Goal: Transaction & Acquisition: Book appointment/travel/reservation

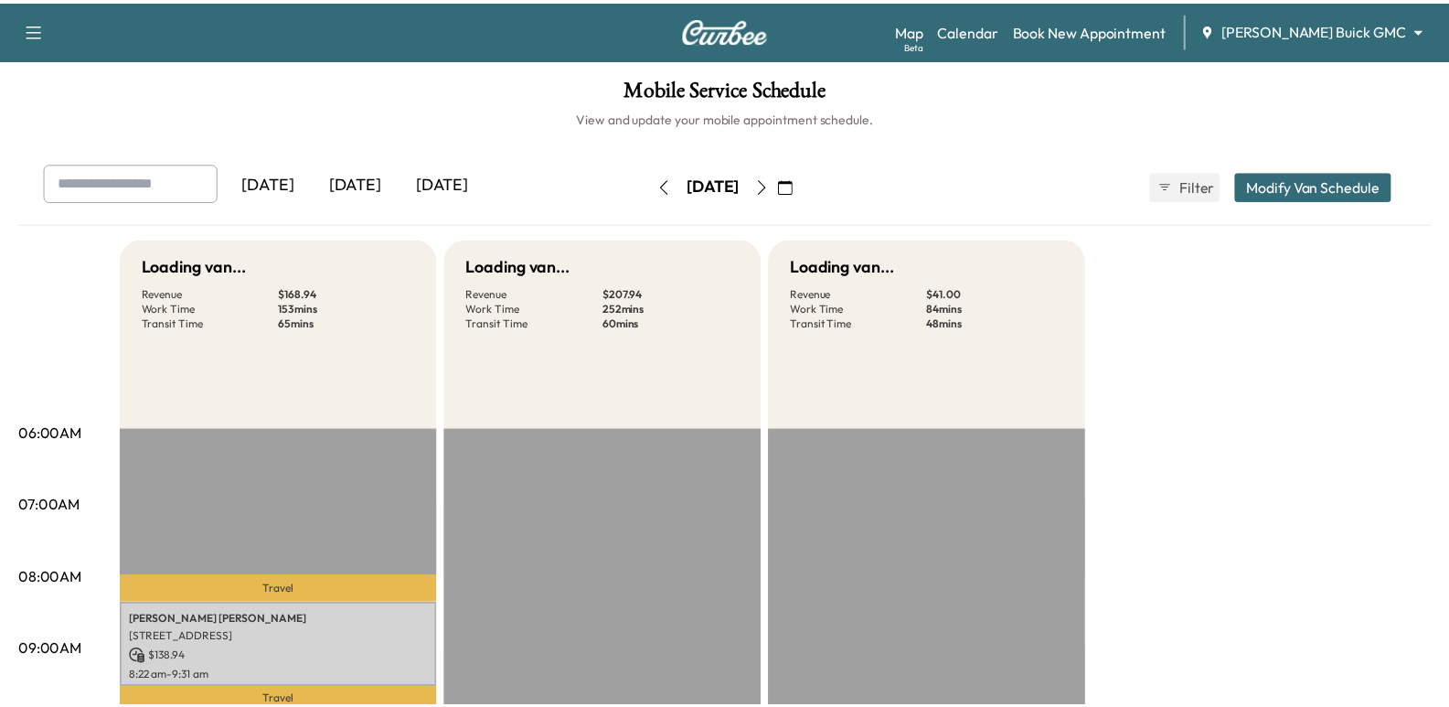
scroll to position [457, 0]
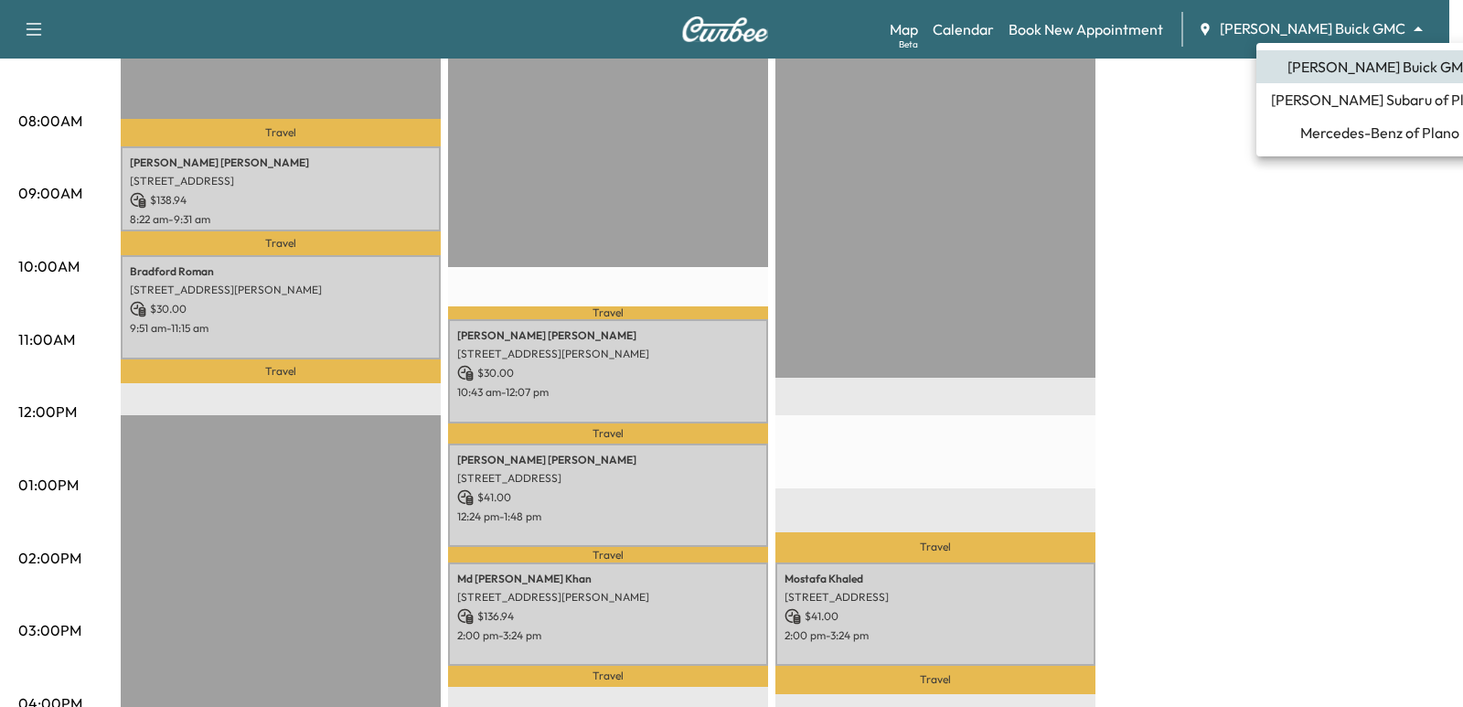
click at [1359, 104] on span "[PERSON_NAME] Subaru of Plano" at bounding box center [1380, 100] width 218 height 22
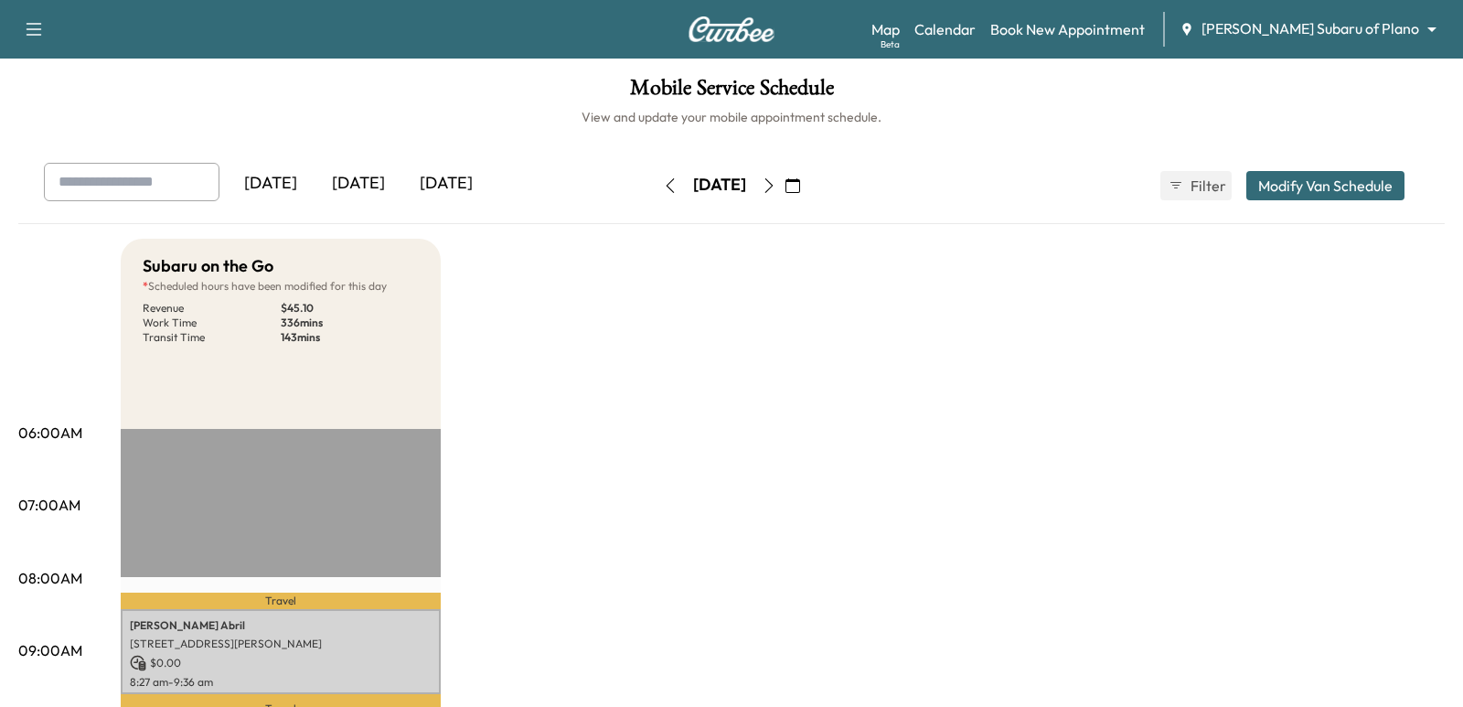
click at [1389, 25] on body "Support Log Out Map Beta Calendar Book New Appointment [PERSON_NAME] Subaru of …" at bounding box center [731, 353] width 1463 height 707
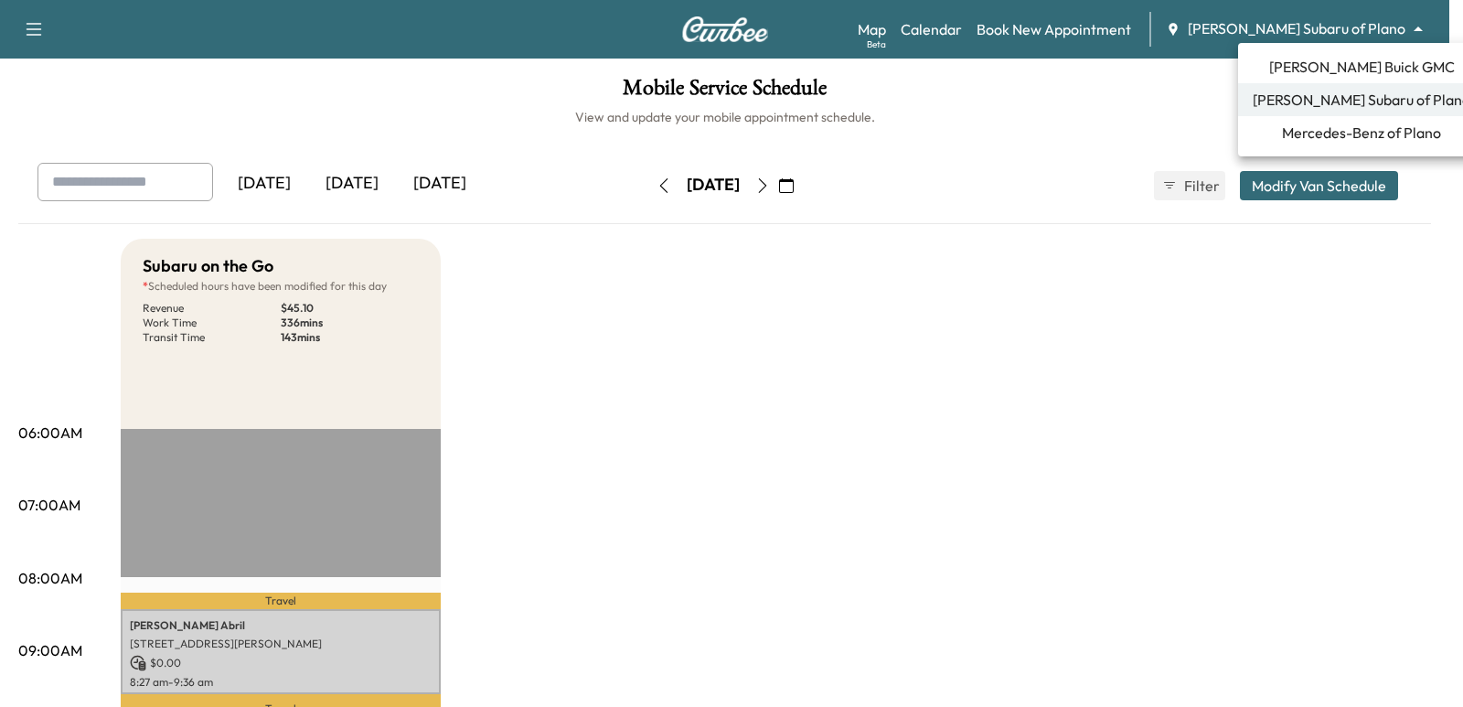
click at [1315, 128] on span "Mercedes-Benz of Plano" at bounding box center [1361, 133] width 159 height 22
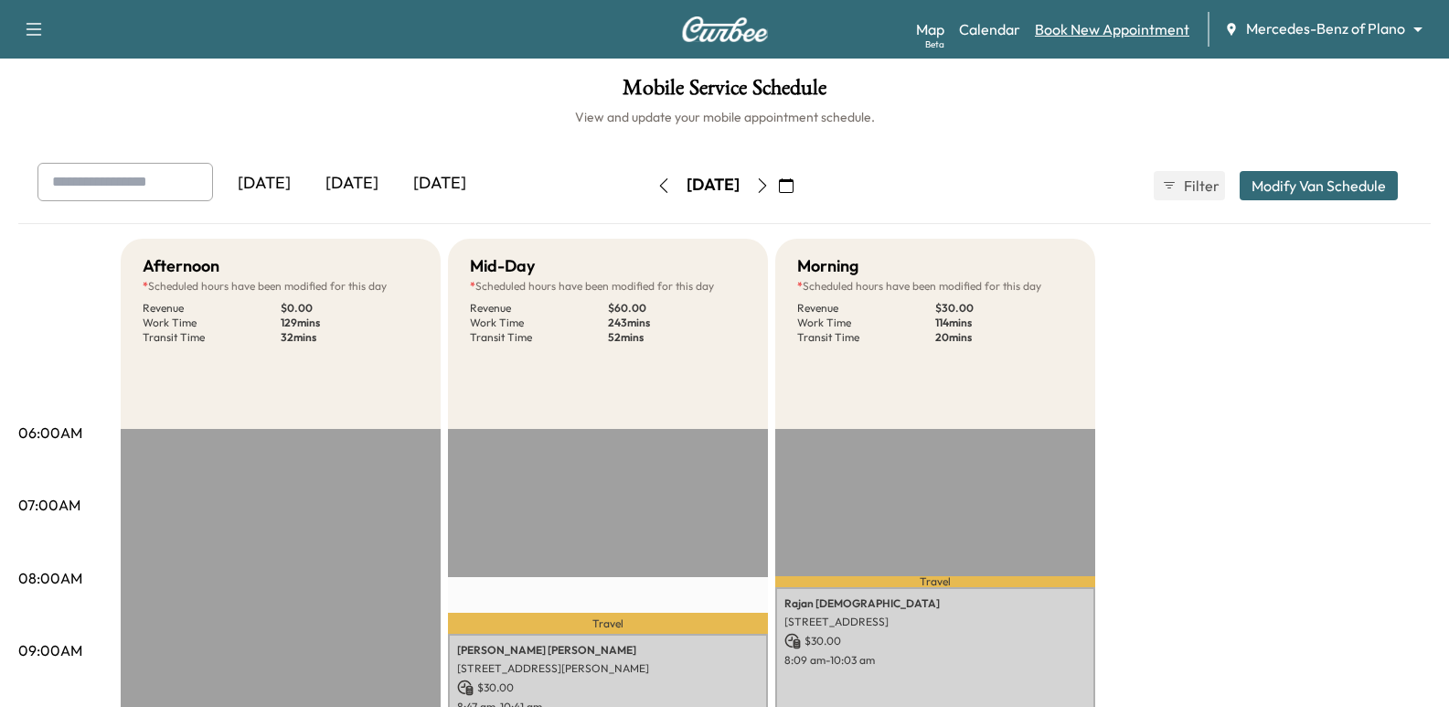
click at [1123, 34] on link "Book New Appointment" at bounding box center [1112, 29] width 154 height 22
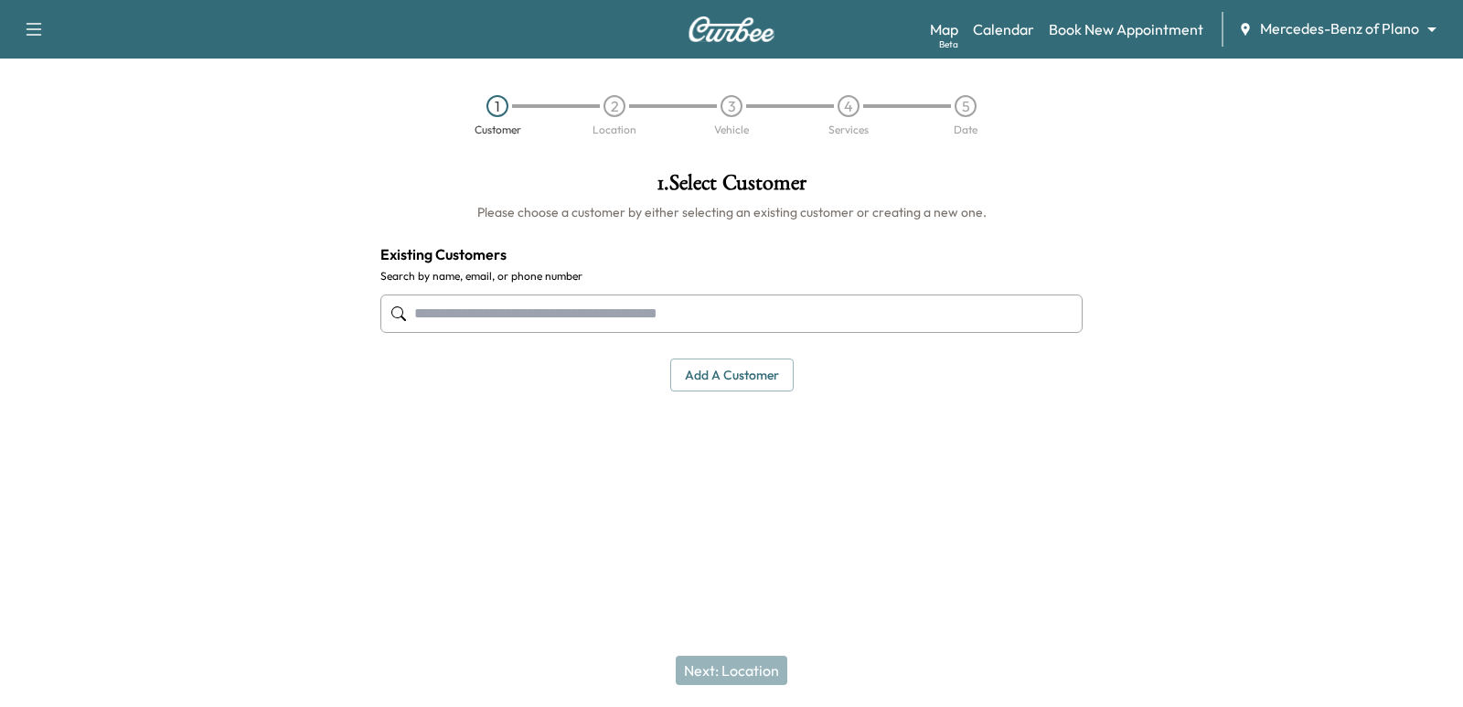
click at [742, 303] on input "text" at bounding box center [731, 313] width 702 height 38
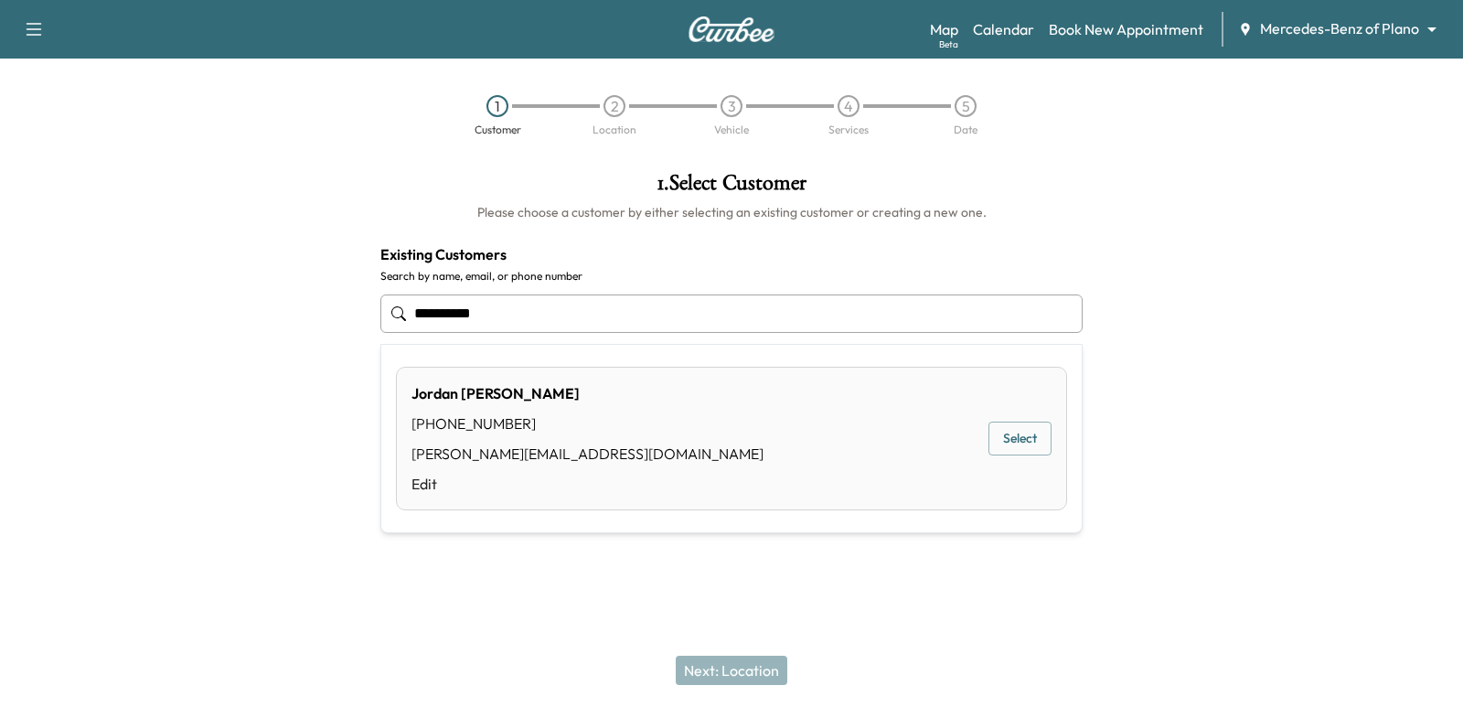
click at [1008, 448] on button "Select" at bounding box center [1019, 438] width 63 height 34
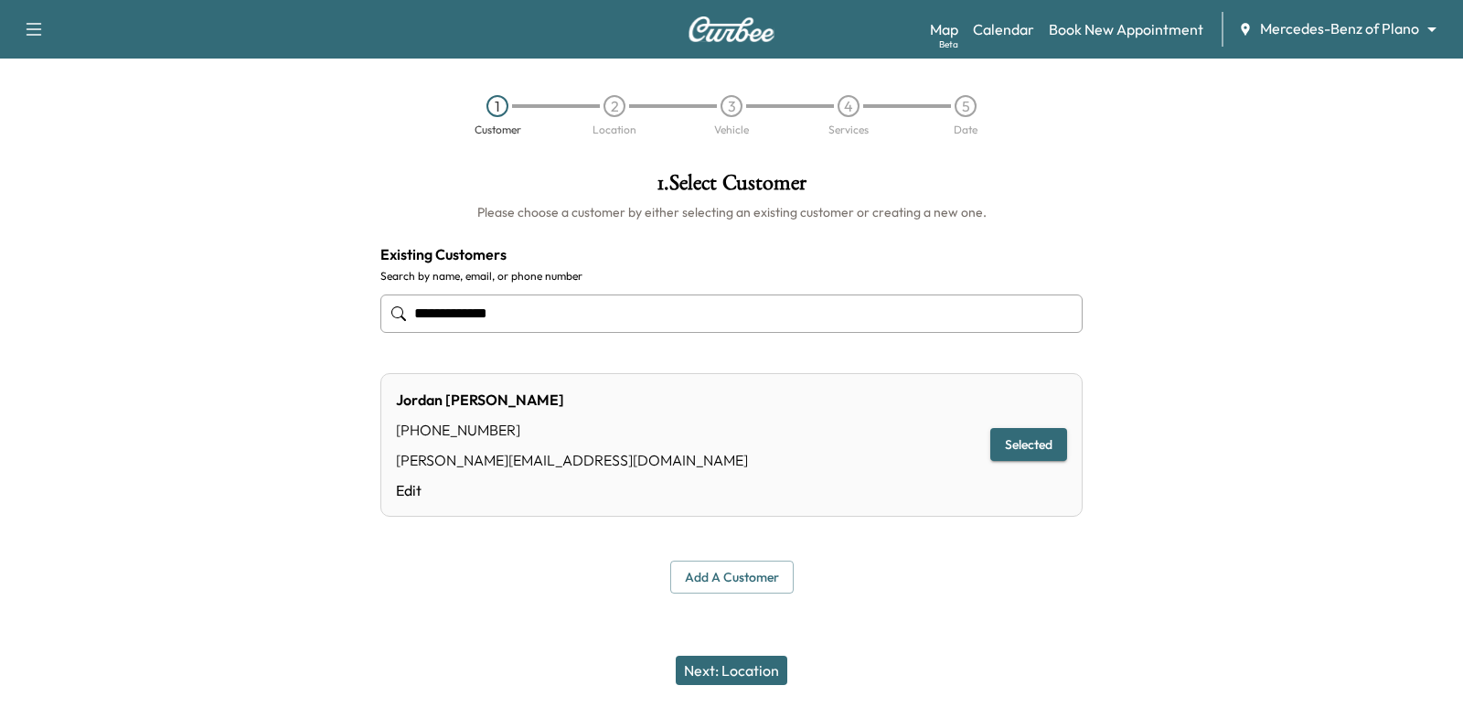
type input "**********"
click at [753, 675] on button "Next: Location" at bounding box center [732, 669] width 112 height 29
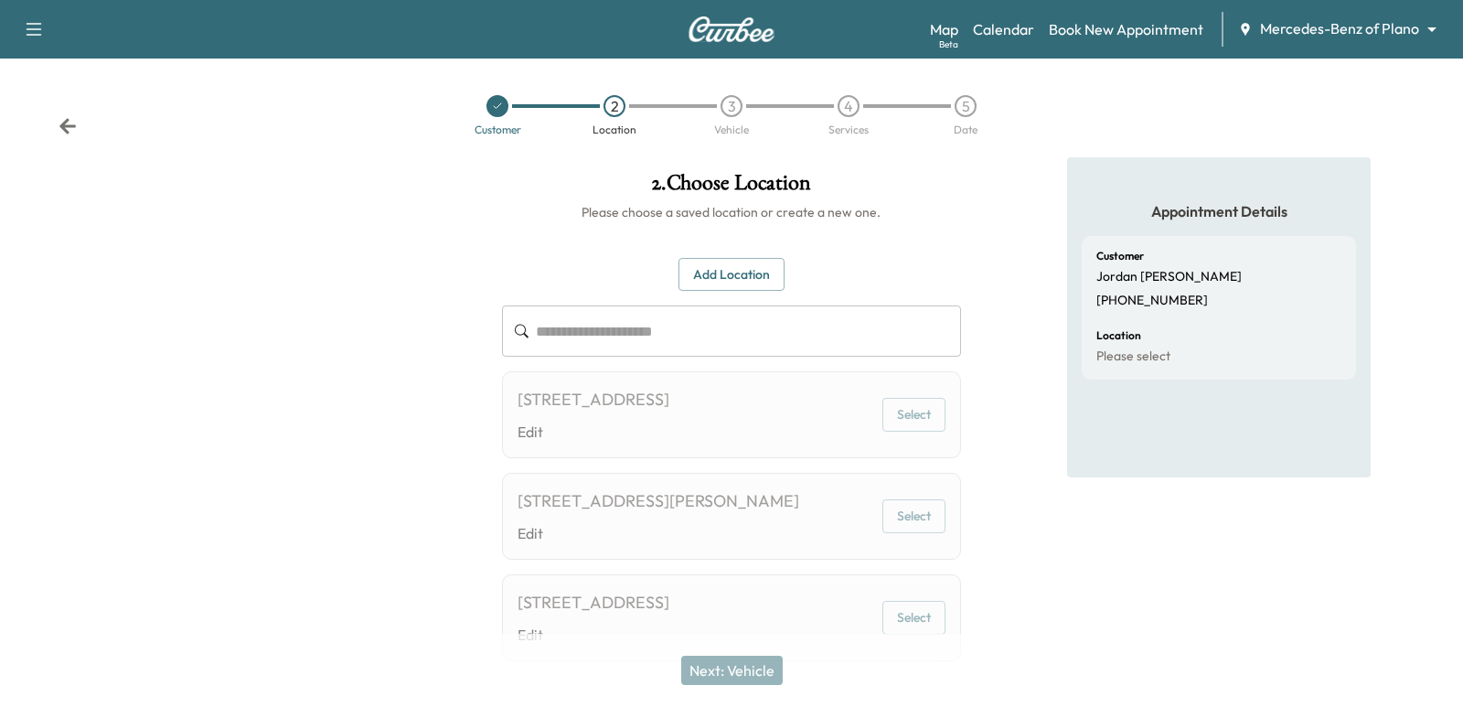
click at [1281, 33] on body "**********" at bounding box center [731, 353] width 1463 height 707
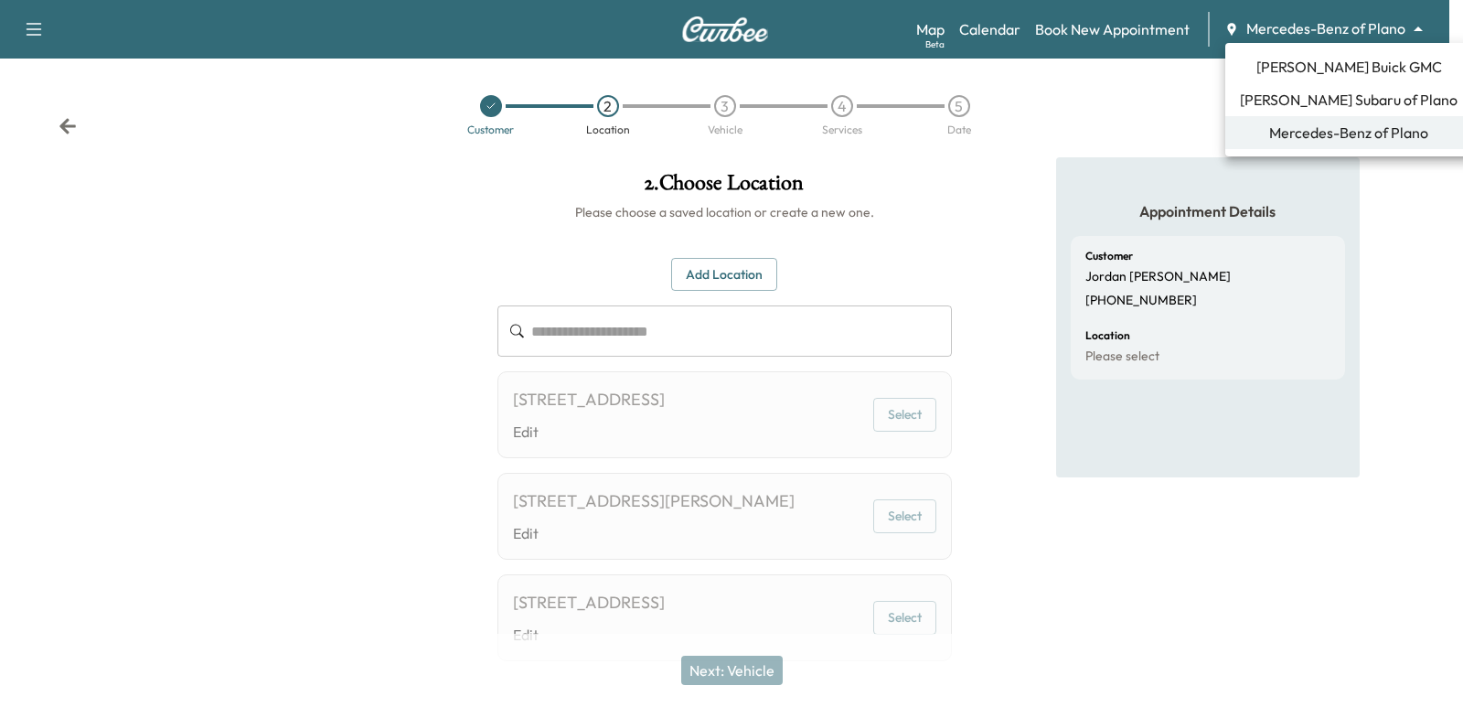
click at [1314, 91] on span "[PERSON_NAME] Subaru of Plano" at bounding box center [1349, 100] width 218 height 22
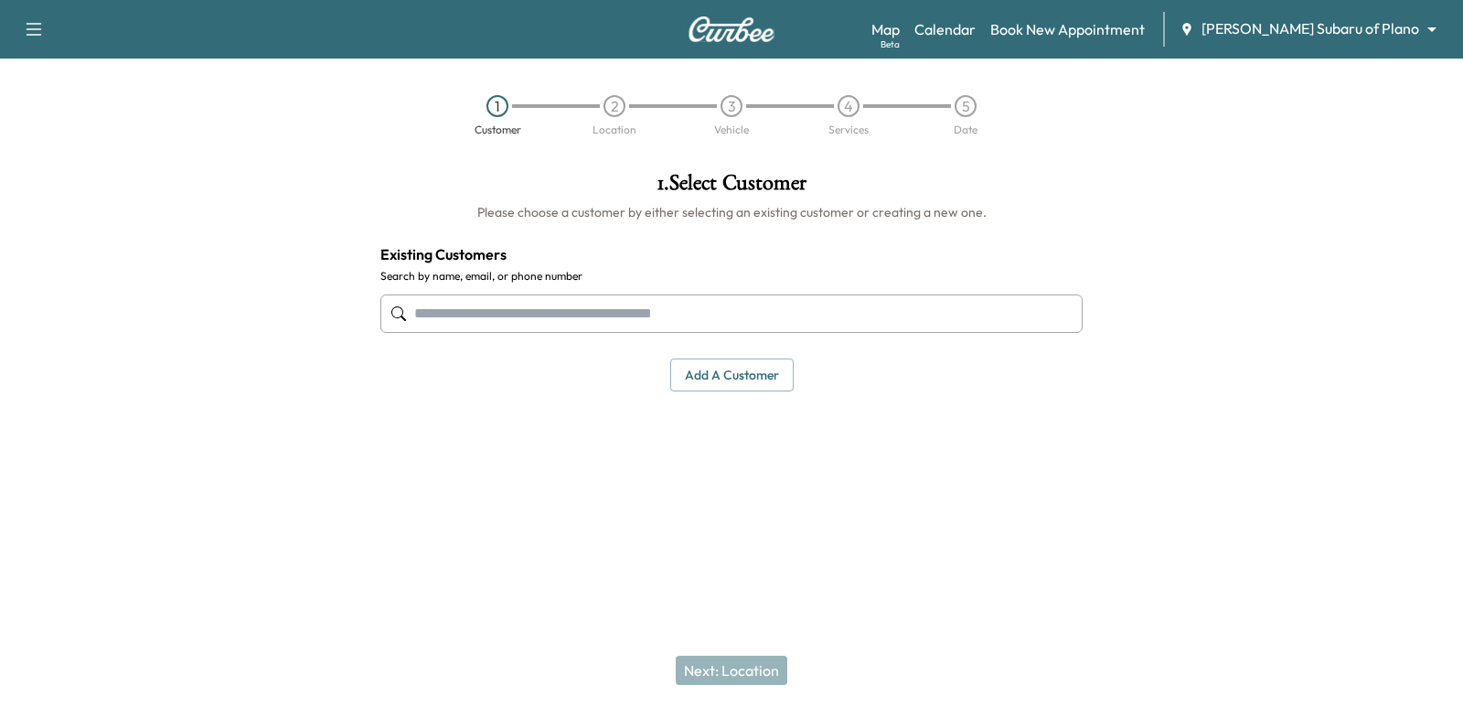
click at [537, 330] on input "text" at bounding box center [731, 313] width 702 height 38
paste input "**********"
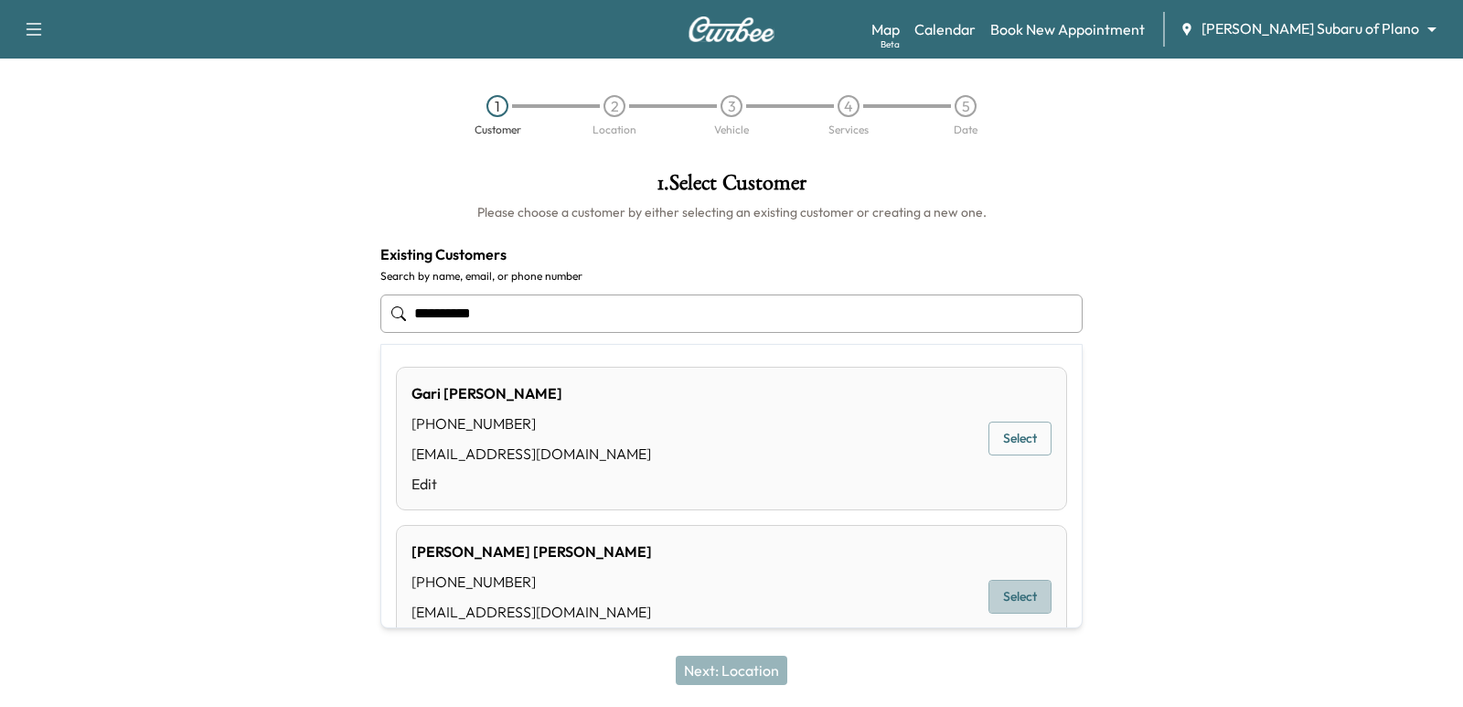
click at [1011, 580] on button "Select" at bounding box center [1019, 597] width 63 height 34
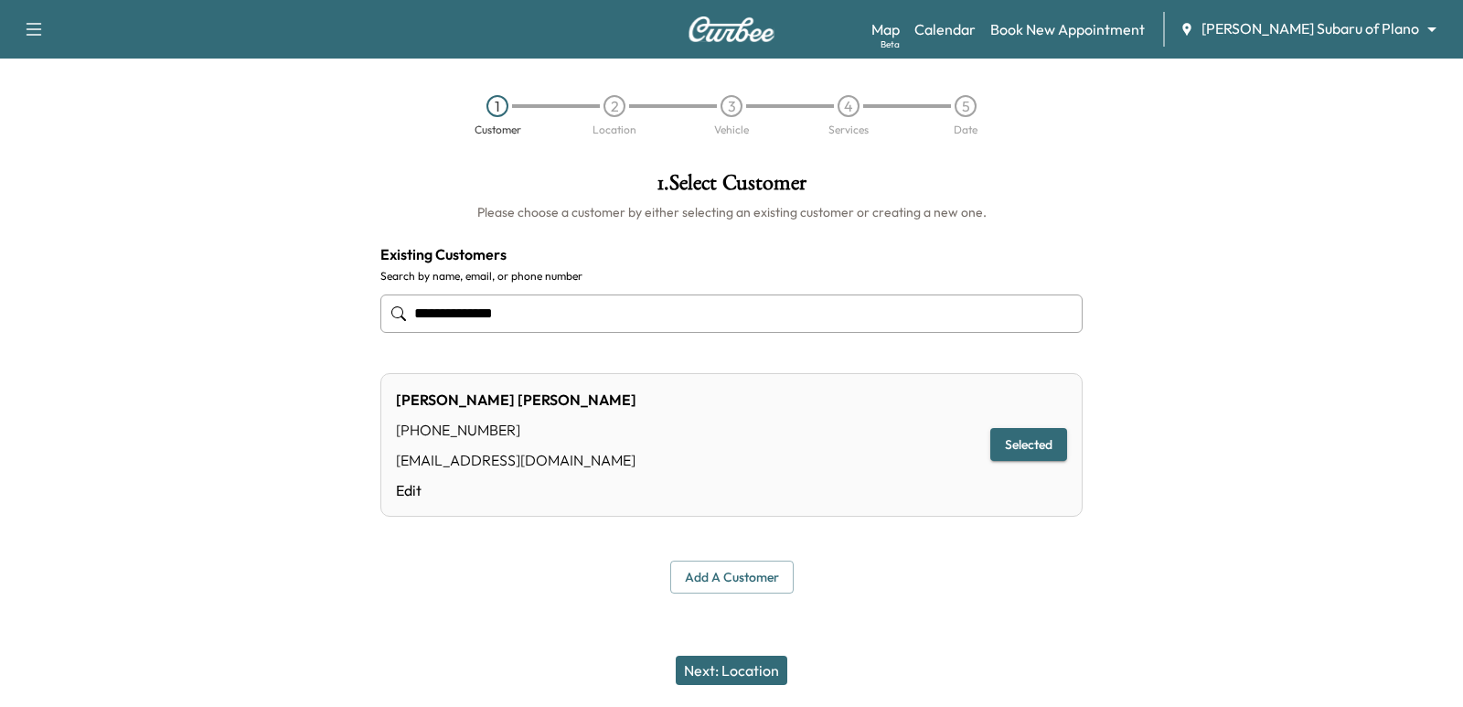
type input "**********"
click at [731, 674] on button "Next: Location" at bounding box center [732, 669] width 112 height 29
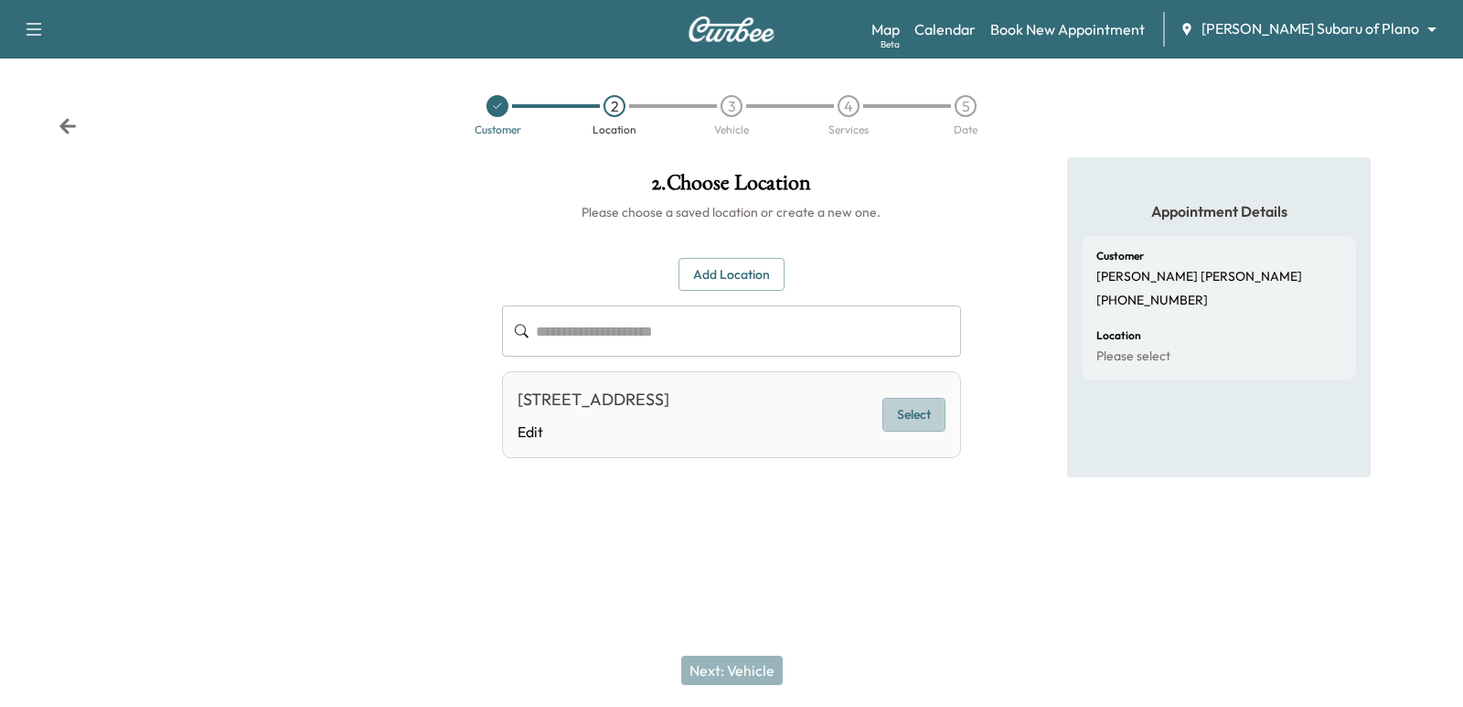
click at [940, 421] on button "Select" at bounding box center [913, 415] width 63 height 34
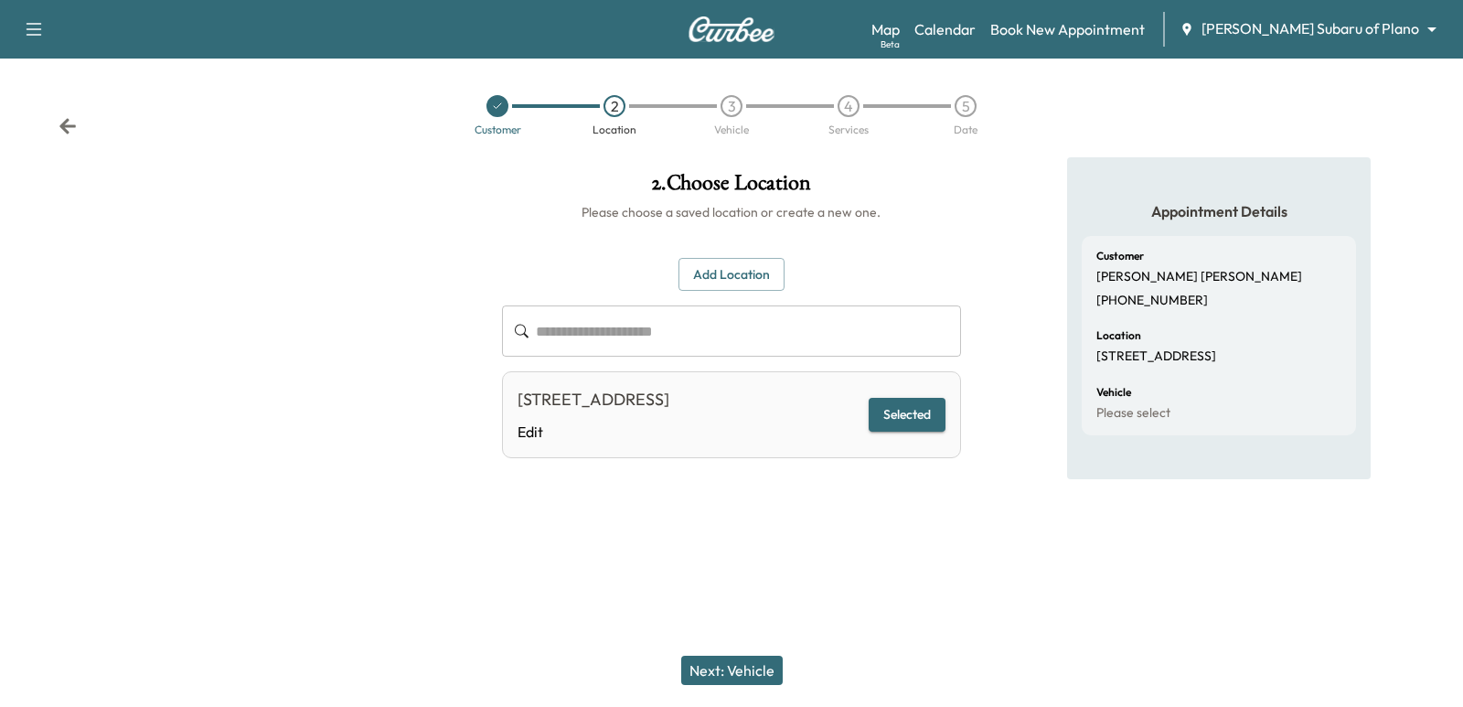
click at [710, 688] on div "Next: Vehicle" at bounding box center [731, 670] width 1463 height 73
click at [715, 669] on button "Next: Vehicle" at bounding box center [731, 669] width 101 height 29
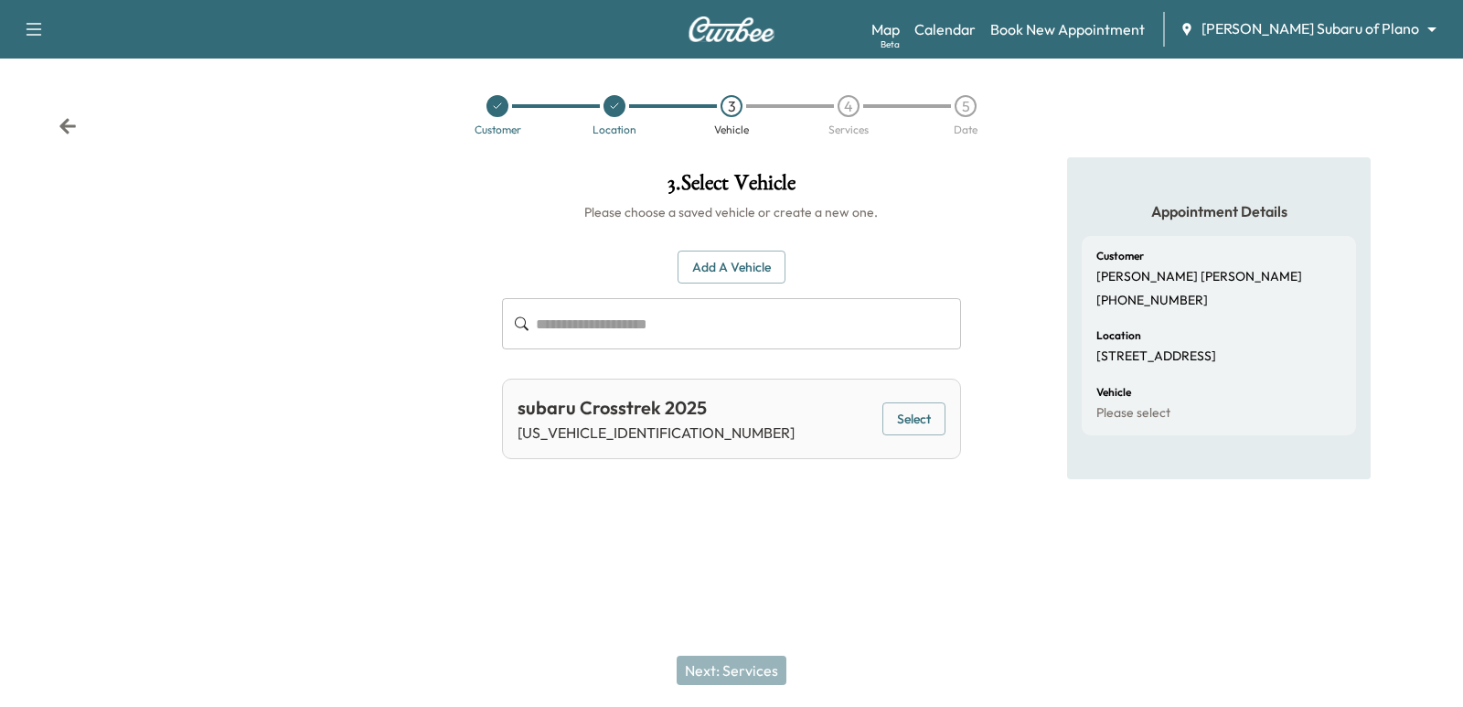
click at [1168, 359] on p "[STREET_ADDRESS]" at bounding box center [1156, 356] width 120 height 16
click at [588, 607] on div "Support Log Out Map Beta Calendar Book New Appointment [PERSON_NAME] Subaru of …" at bounding box center [731, 353] width 1463 height 707
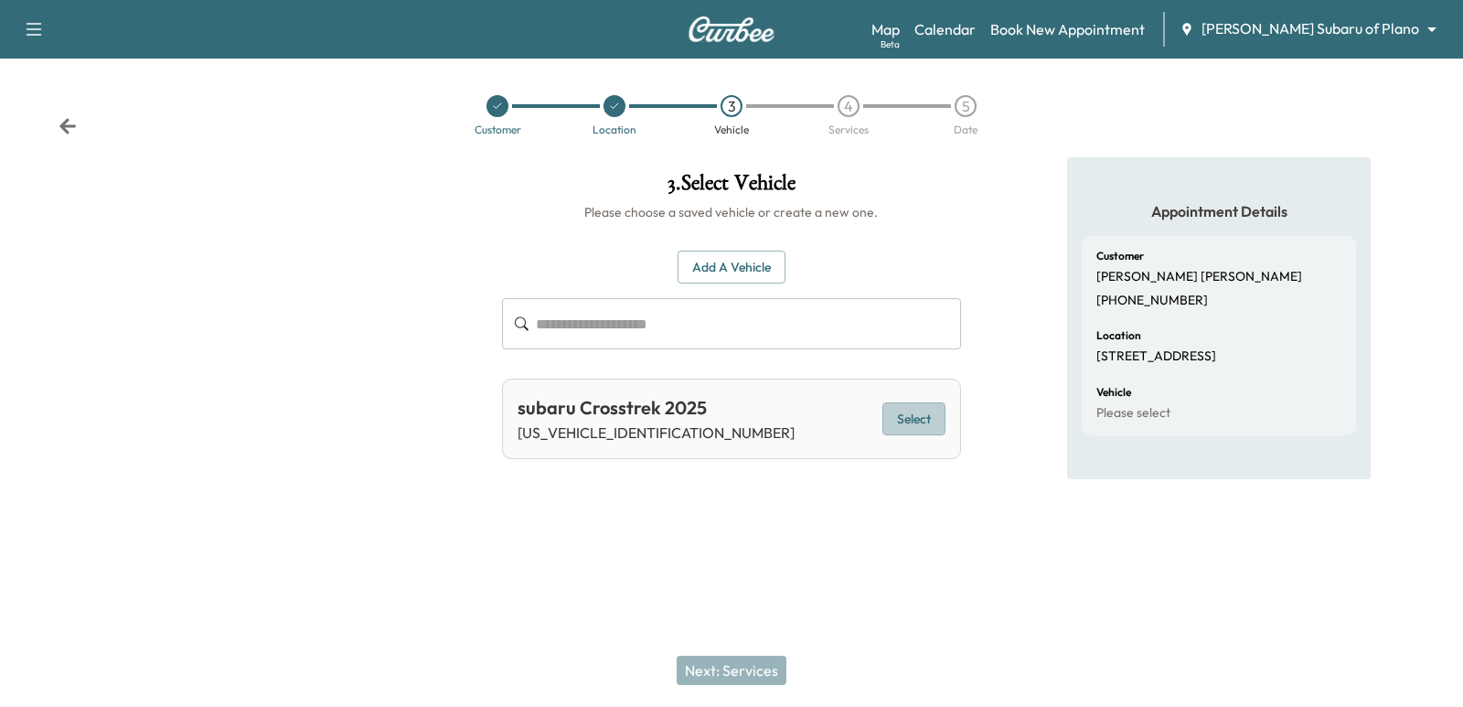
click at [901, 422] on button "Select" at bounding box center [913, 419] width 63 height 34
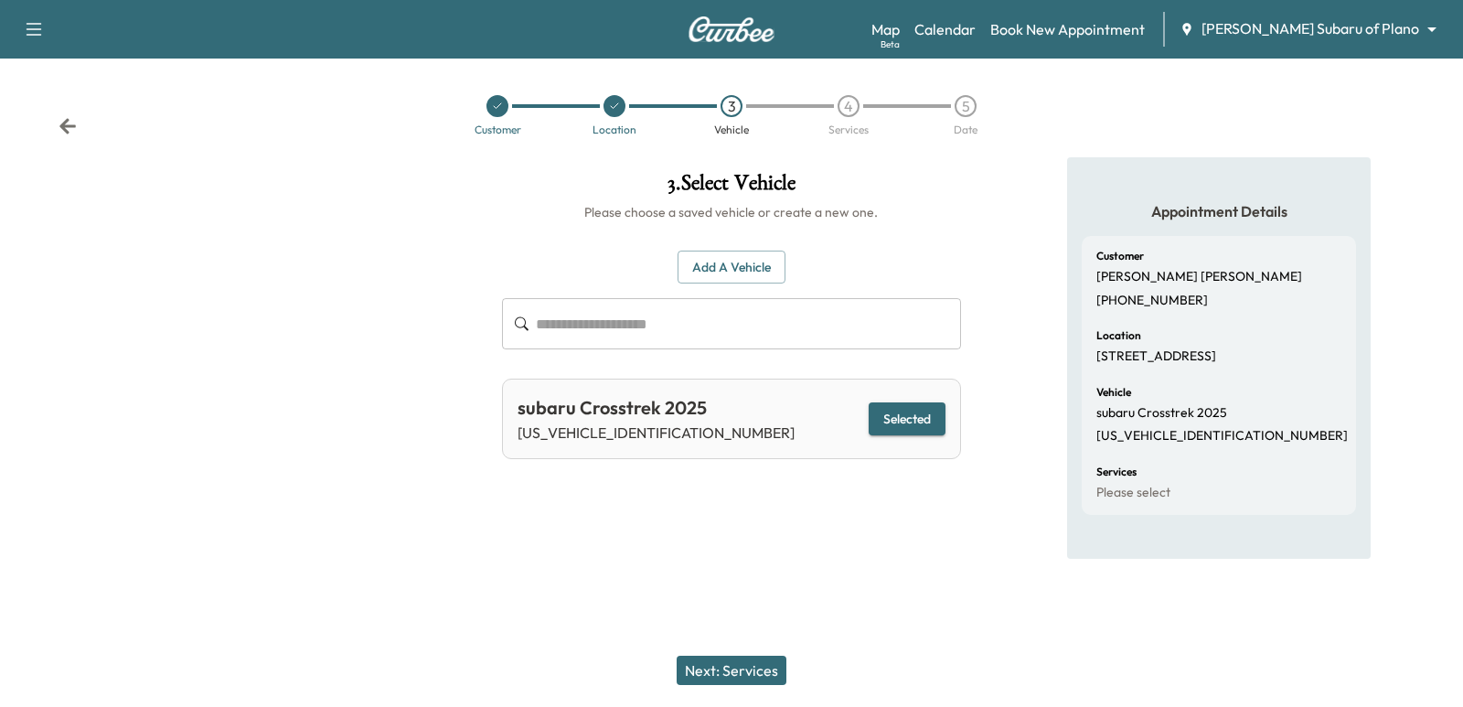
click at [684, 661] on button "Next: Services" at bounding box center [731, 669] width 110 height 29
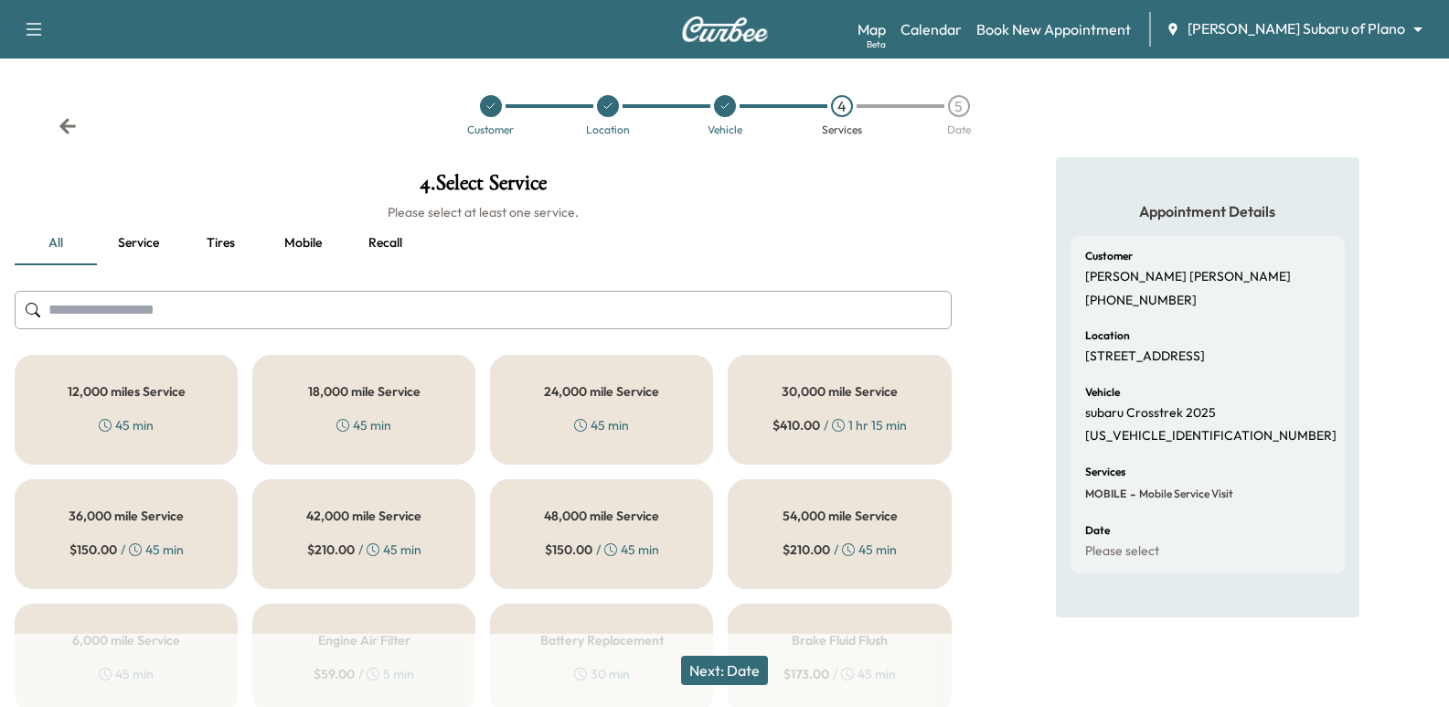
click at [143, 416] on div "45 min" at bounding box center [126, 425] width 55 height 18
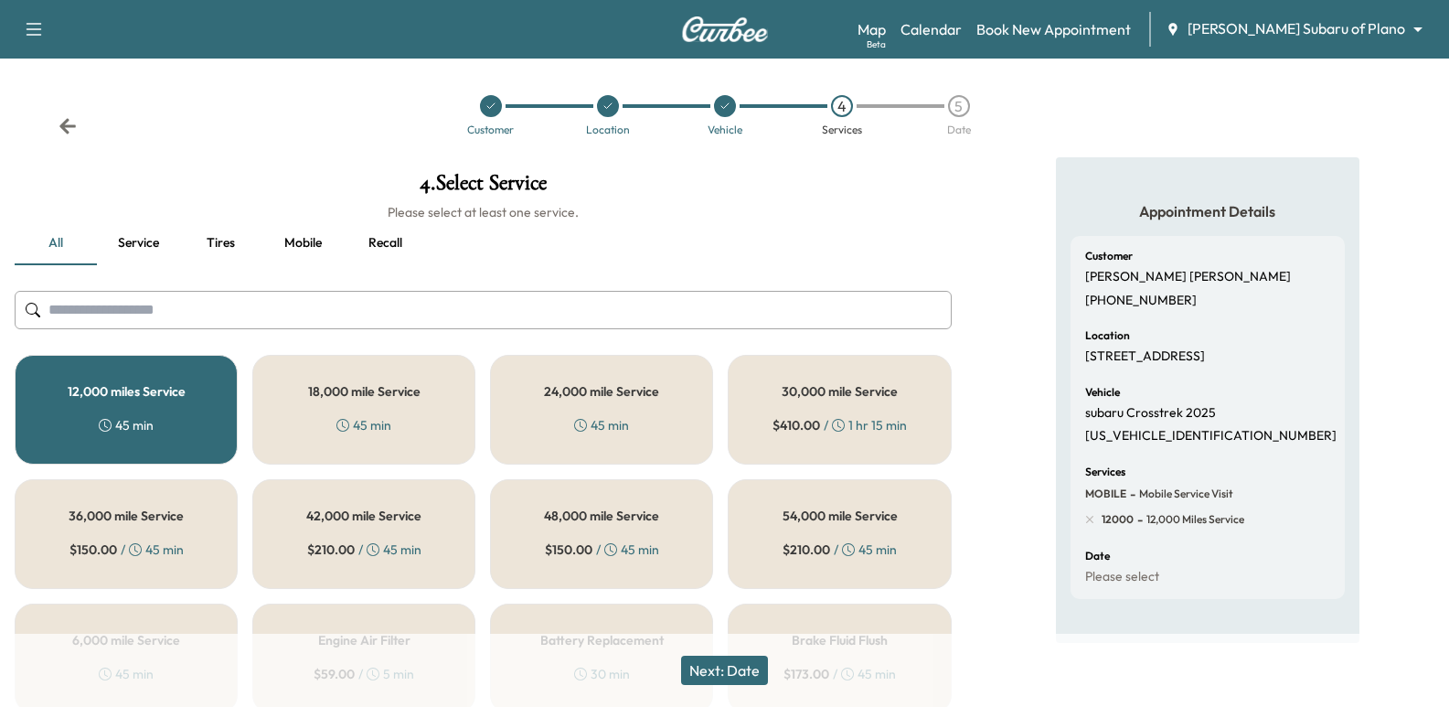
click at [714, 664] on button "Next: Date" at bounding box center [724, 669] width 87 height 29
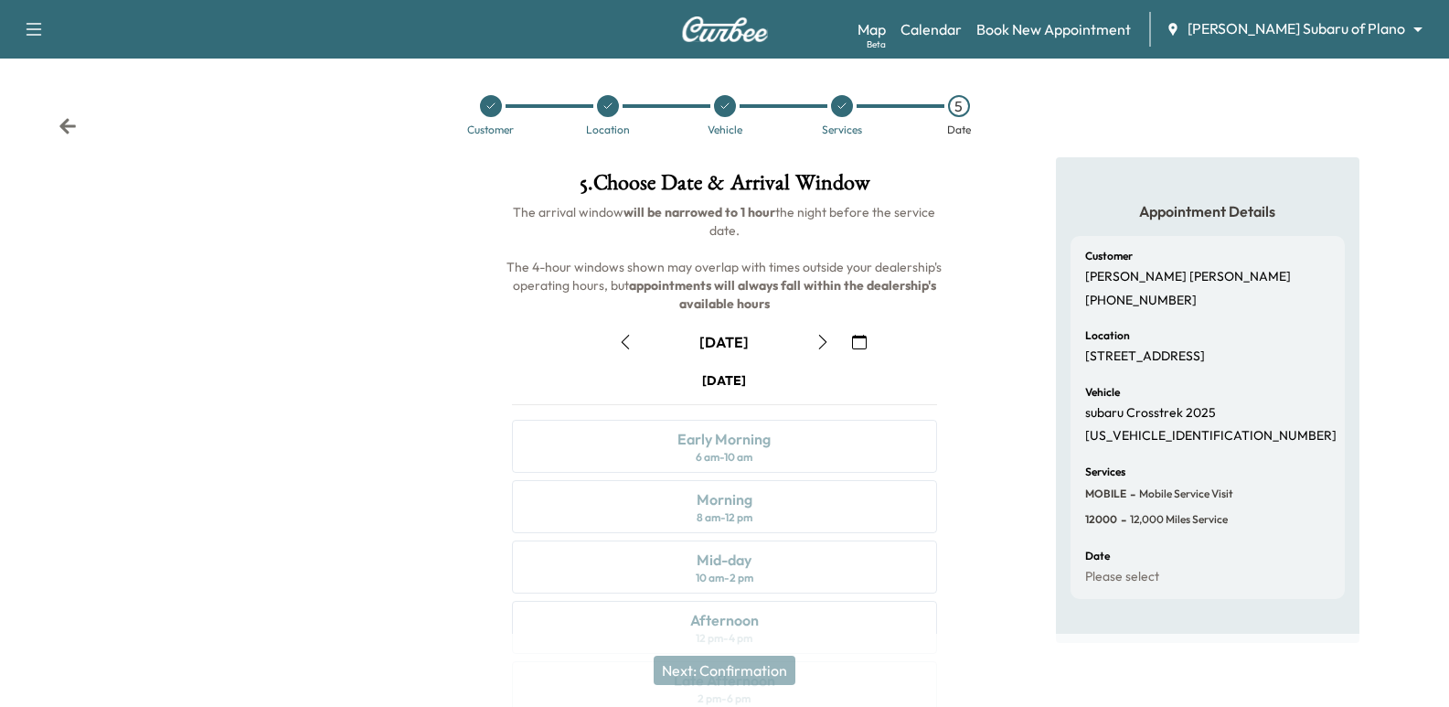
click at [852, 341] on icon "button" at bounding box center [859, 342] width 15 height 15
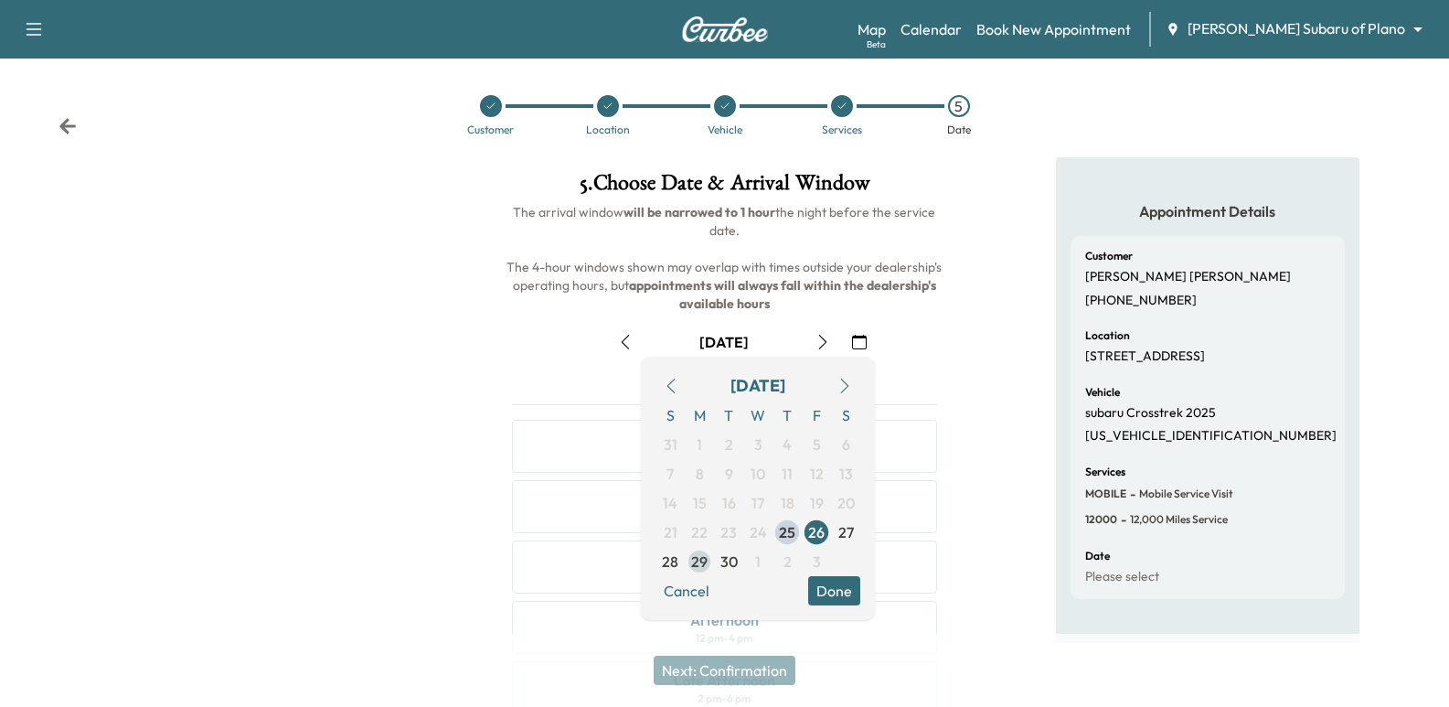
click at [692, 562] on span "29" at bounding box center [699, 561] width 16 height 22
click at [1002, 365] on div "Appointment Details Customer [PERSON_NAME] [PHONE_NUMBER] Location [STREET_ADDR…" at bounding box center [1207, 506] width 483 height 699
click at [729, 562] on span "30" at bounding box center [728, 561] width 17 height 22
click at [1020, 367] on div "Appointment Details Customer [PERSON_NAME] [PHONE_NUMBER] Location [STREET_ADDR…" at bounding box center [1207, 506] width 483 height 699
click at [927, 253] on h6 "The arrival window will be narrowed to 1 hour the night before the service date…" at bounding box center [723, 258] width 453 height 110
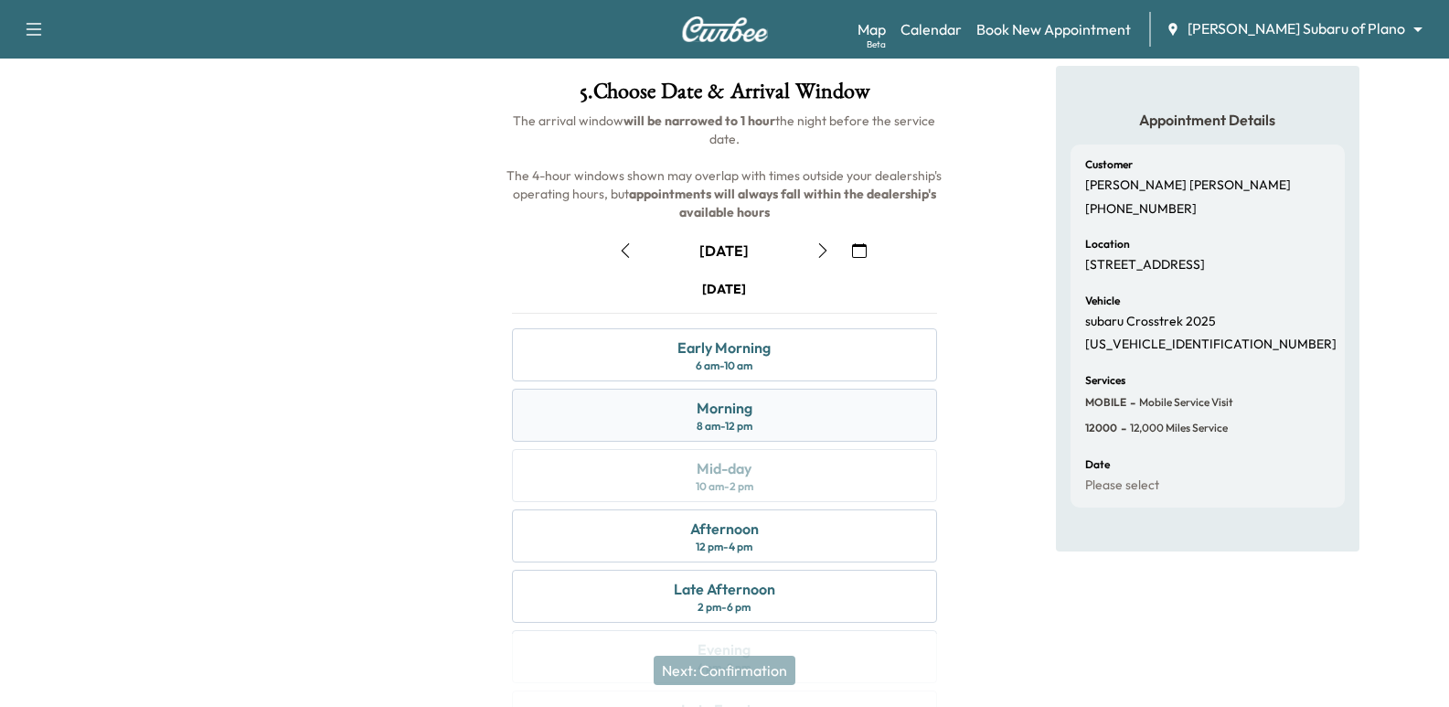
scroll to position [183, 0]
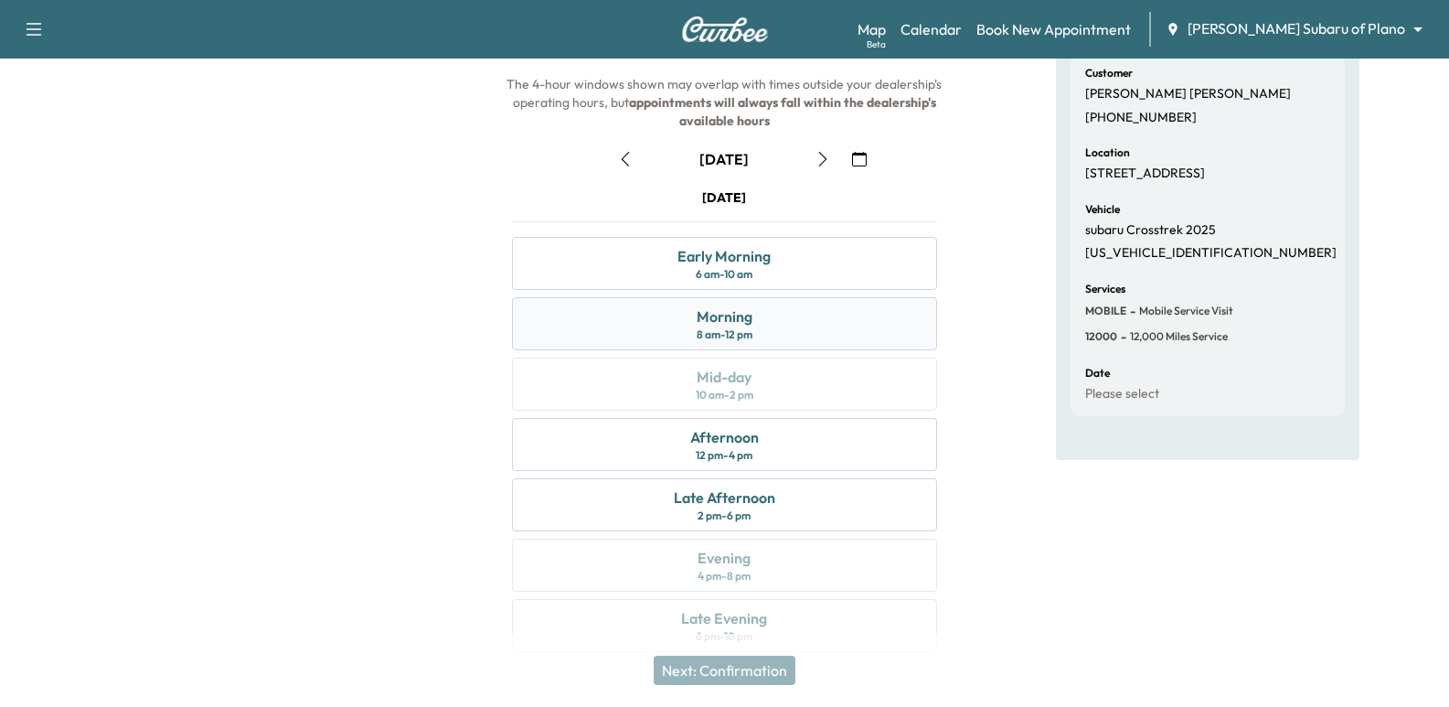
click at [831, 318] on div "Morning 8 am - 12 pm" at bounding box center [724, 323] width 424 height 53
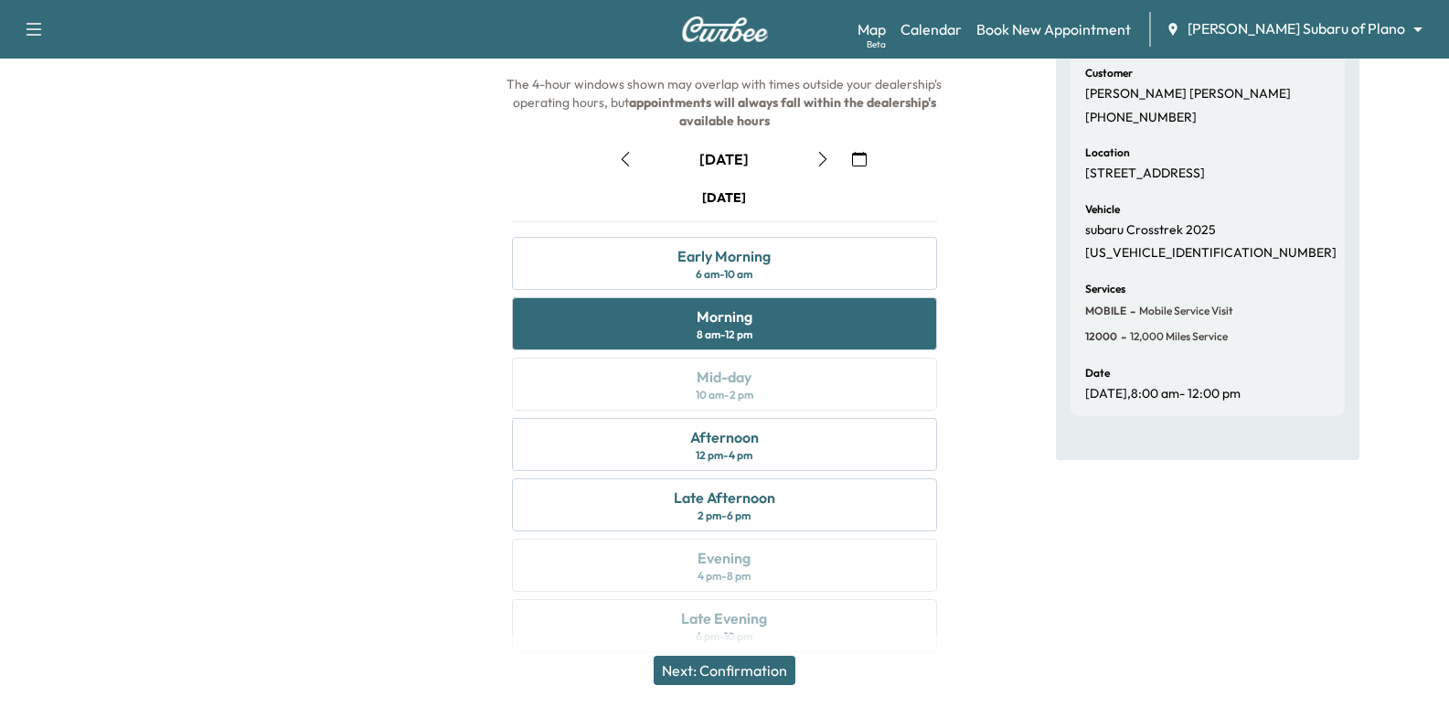
click at [743, 685] on div "Next: Confirmation" at bounding box center [724, 670] width 1449 height 73
click at [740, 668] on button "Next: Confirmation" at bounding box center [725, 669] width 142 height 29
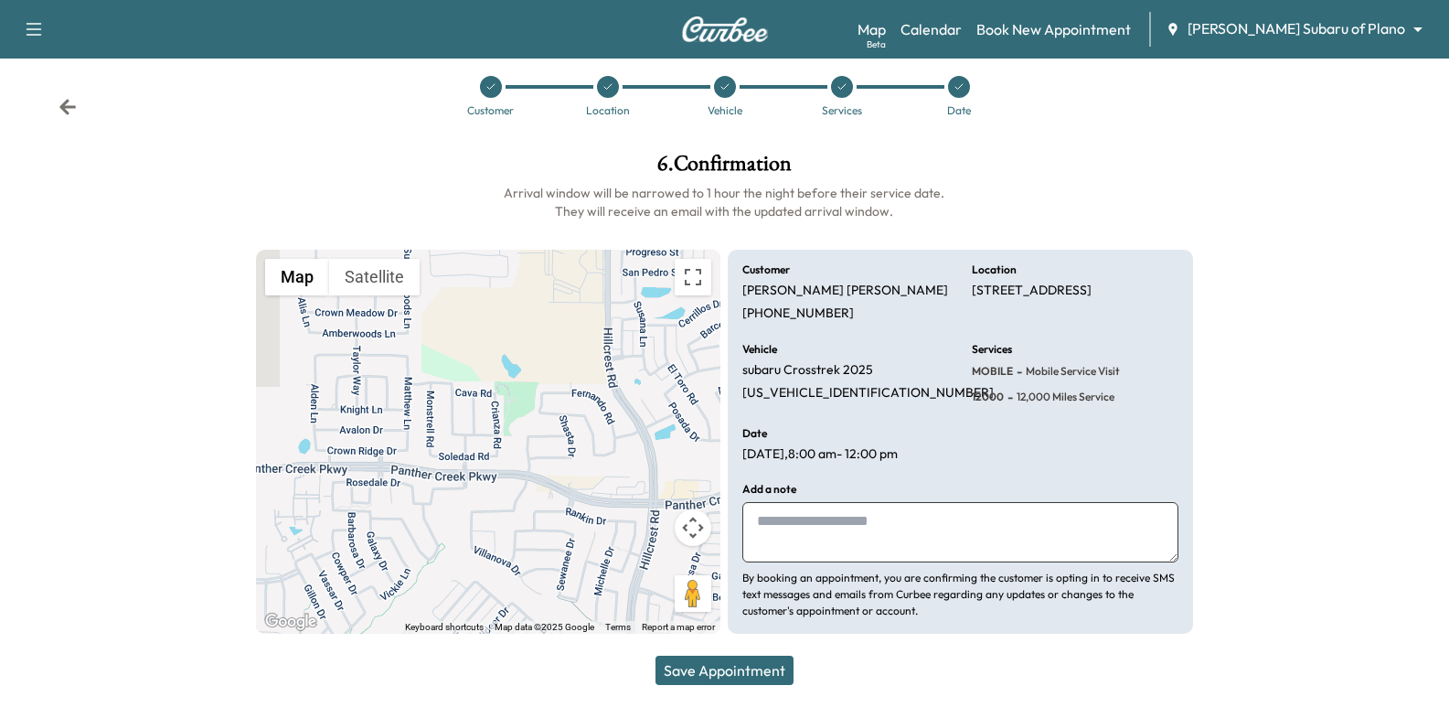
click at [765, 284] on p "[PERSON_NAME]" at bounding box center [845, 290] width 206 height 16
copy p "[PERSON_NAME]"
click at [752, 683] on button "Save Appointment" at bounding box center [724, 669] width 138 height 29
